Goal: Task Accomplishment & Management: Complete application form

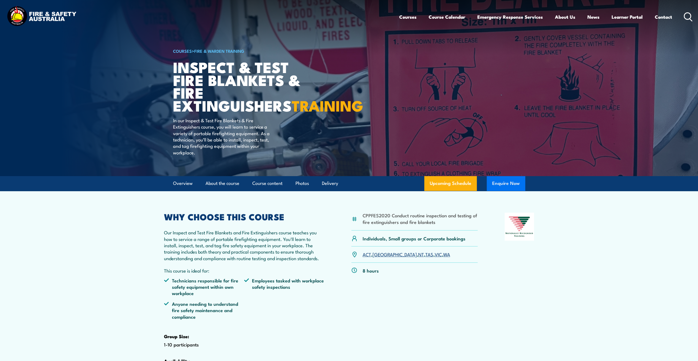
click at [504, 191] on button "Enquire Now" at bounding box center [506, 183] width 39 height 15
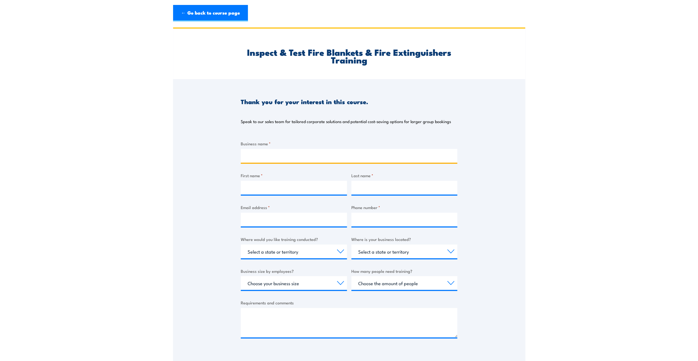
click at [270, 156] on input "Business name *" at bounding box center [349, 156] width 217 height 14
type input "Reds Global Pty Ltd"
type input "[PERSON_NAME]"
type input "Avis"
type input "[PERSON_NAME][EMAIL_ADDRESS][DOMAIN_NAME]"
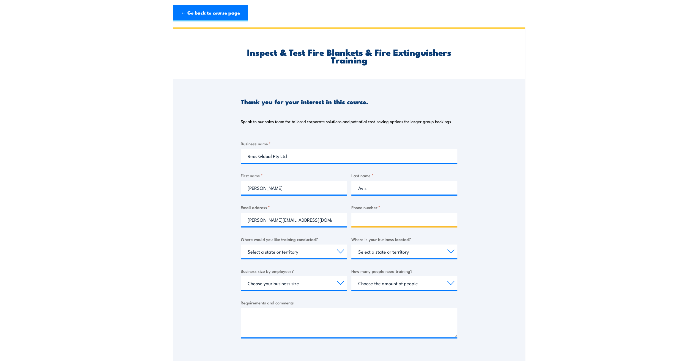
type input "0455779992"
select select "[GEOGRAPHIC_DATA]"
click at [246, 252] on select "Select a state or territory Nationally - multiple locations [GEOGRAPHIC_DATA] […" at bounding box center [294, 252] width 106 height 14
click at [282, 255] on select "Select a state or territory Nationally - multiple locations [GEOGRAPHIC_DATA] […" at bounding box center [294, 252] width 106 height 14
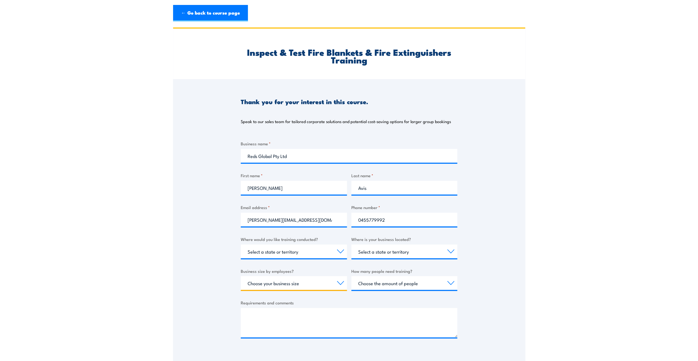
click at [271, 285] on select "Choose your business size 1 to 19 20 to 199 200+" at bounding box center [294, 283] width 106 height 14
select select "20 to 199"
click at [241, 276] on select "Choose your business size 1 to 19 20 to 199 200+" at bounding box center [294, 283] width 106 height 14
click at [367, 281] on select "Choose the amount of people 1 to 4 5 to 19 20+" at bounding box center [404, 283] width 106 height 14
select select "5 to 19"
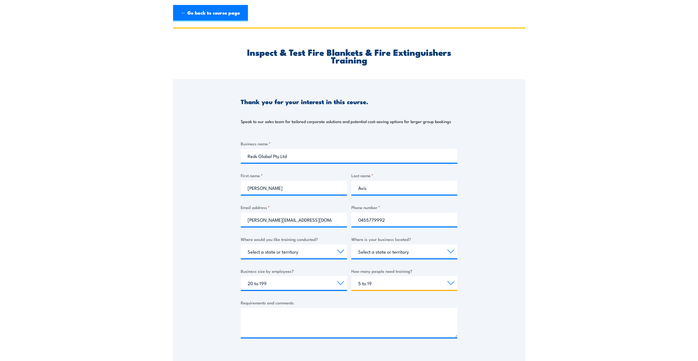
click at [351, 276] on select "Choose the amount of people 1 to 4 5 to 19 20+" at bounding box center [404, 283] width 106 height 14
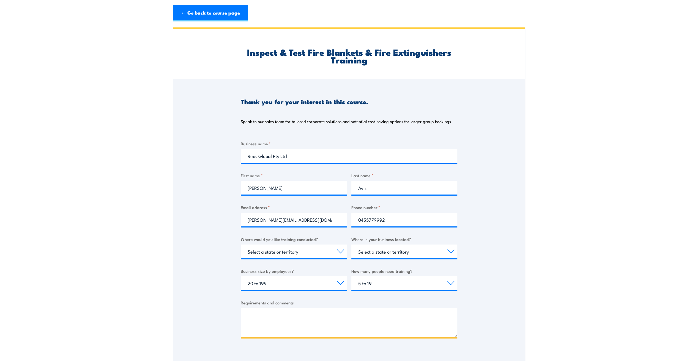
click at [256, 313] on textarea "Requirements and comments" at bounding box center [349, 322] width 217 height 29
click at [351, 332] on textarea "Just following up the enquiry made last week regarding doing fire extinguisher …" at bounding box center [349, 322] width 217 height 29
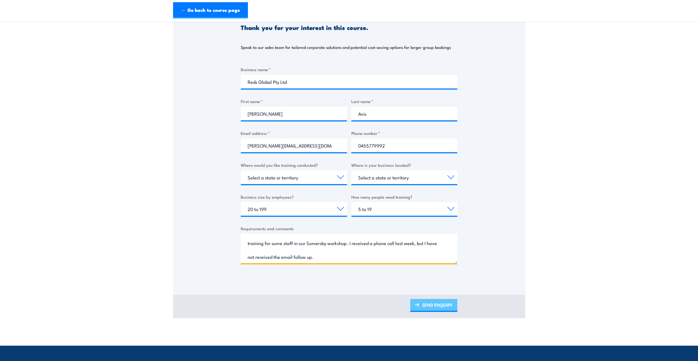
scroll to position [83, 0]
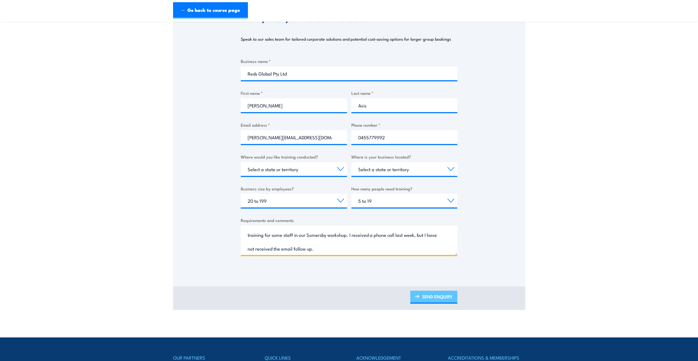
type textarea "Just following up the enquiry made last week regarding doing fire extinguisher …"
click at [434, 300] on link "SEND ENQUIRY" at bounding box center [433, 297] width 47 height 13
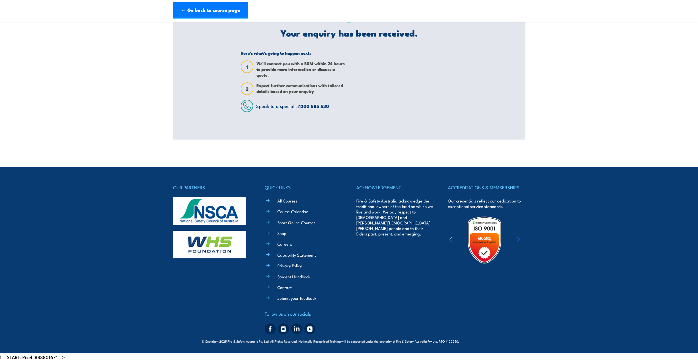
scroll to position [0, 0]
